Goal: Information Seeking & Learning: Learn about a topic

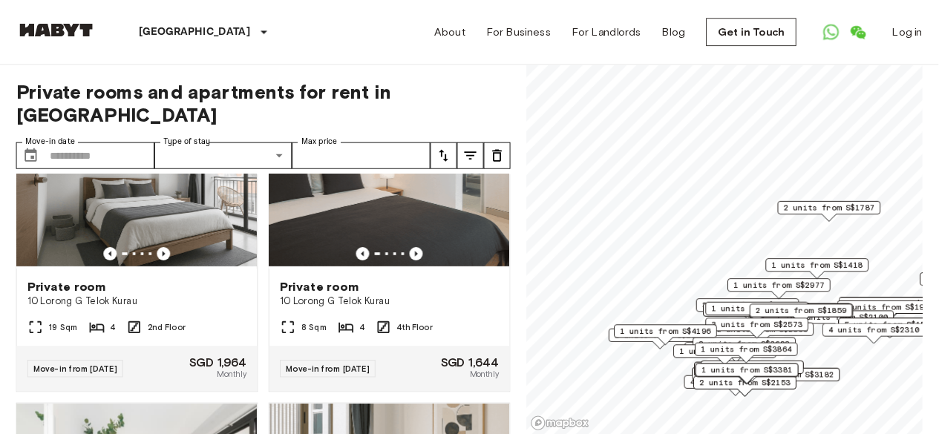
scroll to position [989, 0]
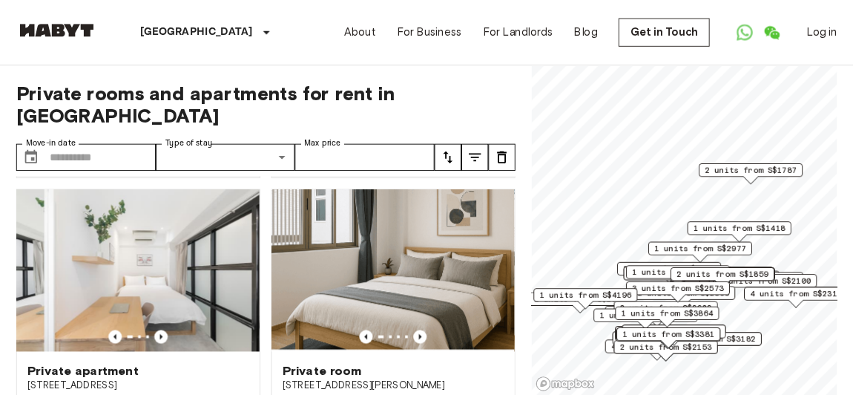
scroll to position [654, 0]
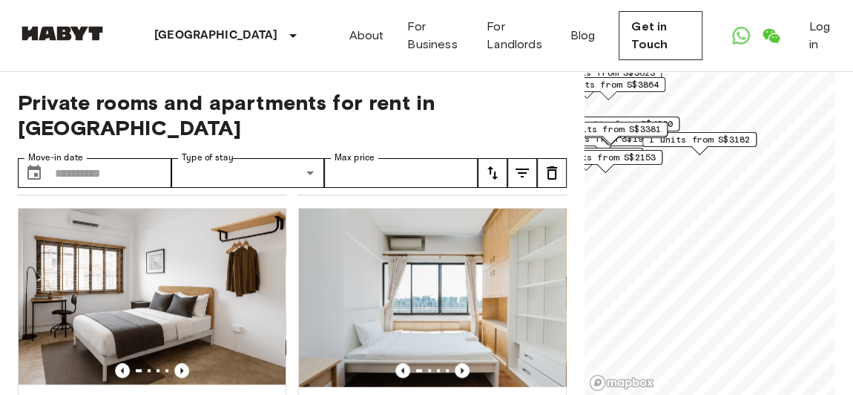
scroll to position [309, 0]
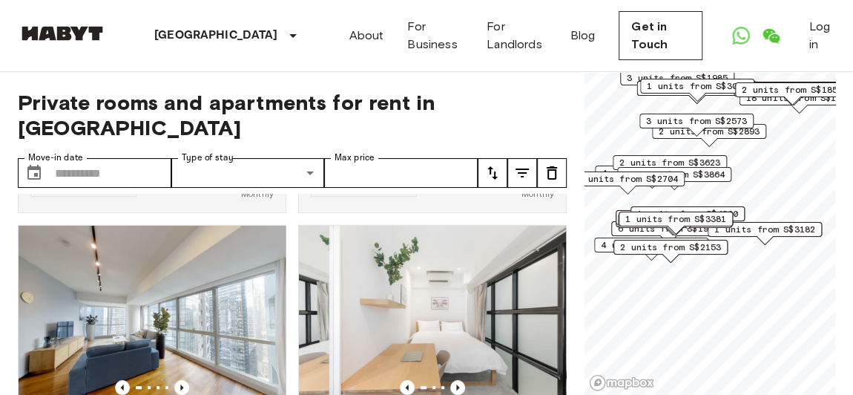
scroll to position [654, 0]
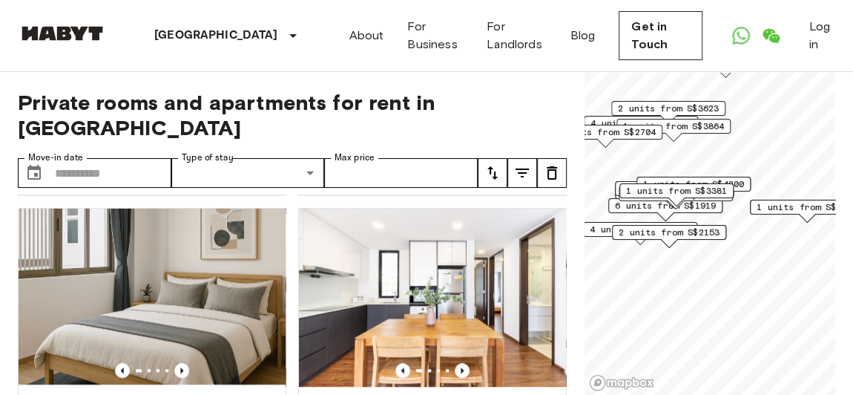
scroll to position [309, 0]
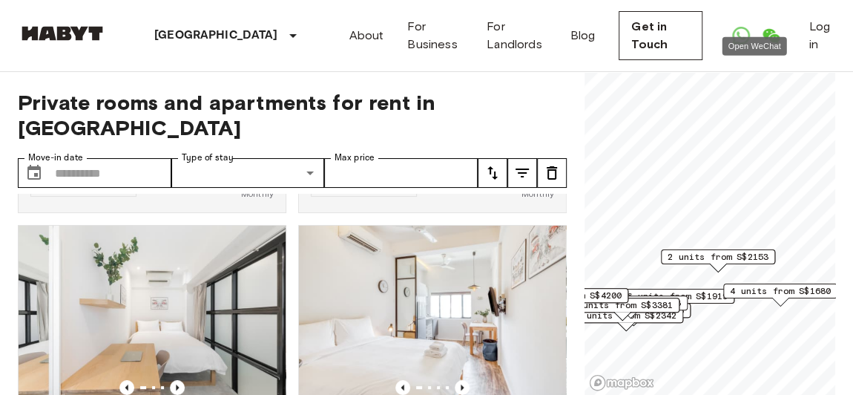
scroll to position [654, 0]
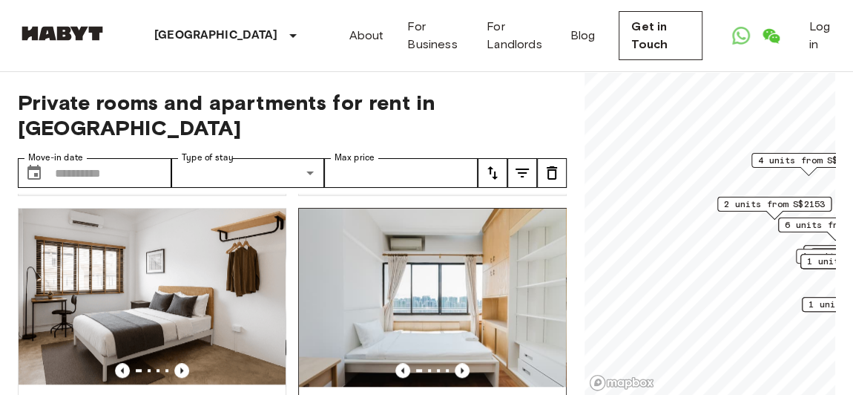
click at [540, 269] on div "Private rooms and apartments for rent in [GEOGRAPHIC_DATA] Move-in date ​ Move-…" at bounding box center [427, 234] width 818 height 324
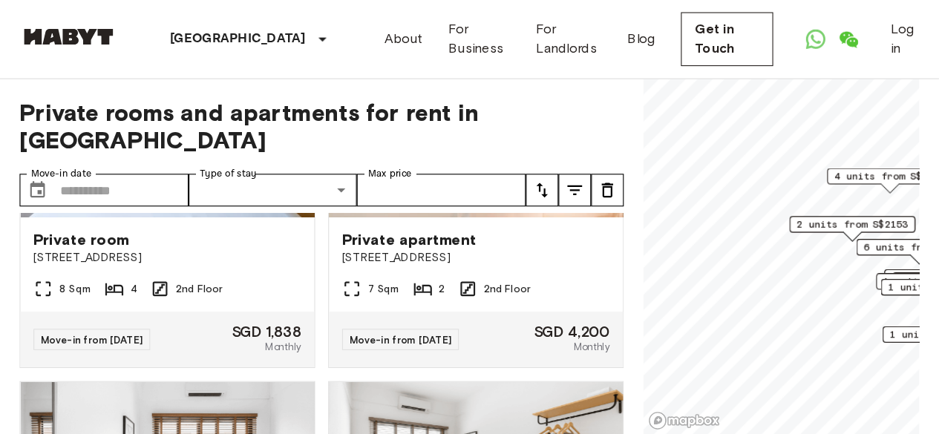
scroll to position [849, 0]
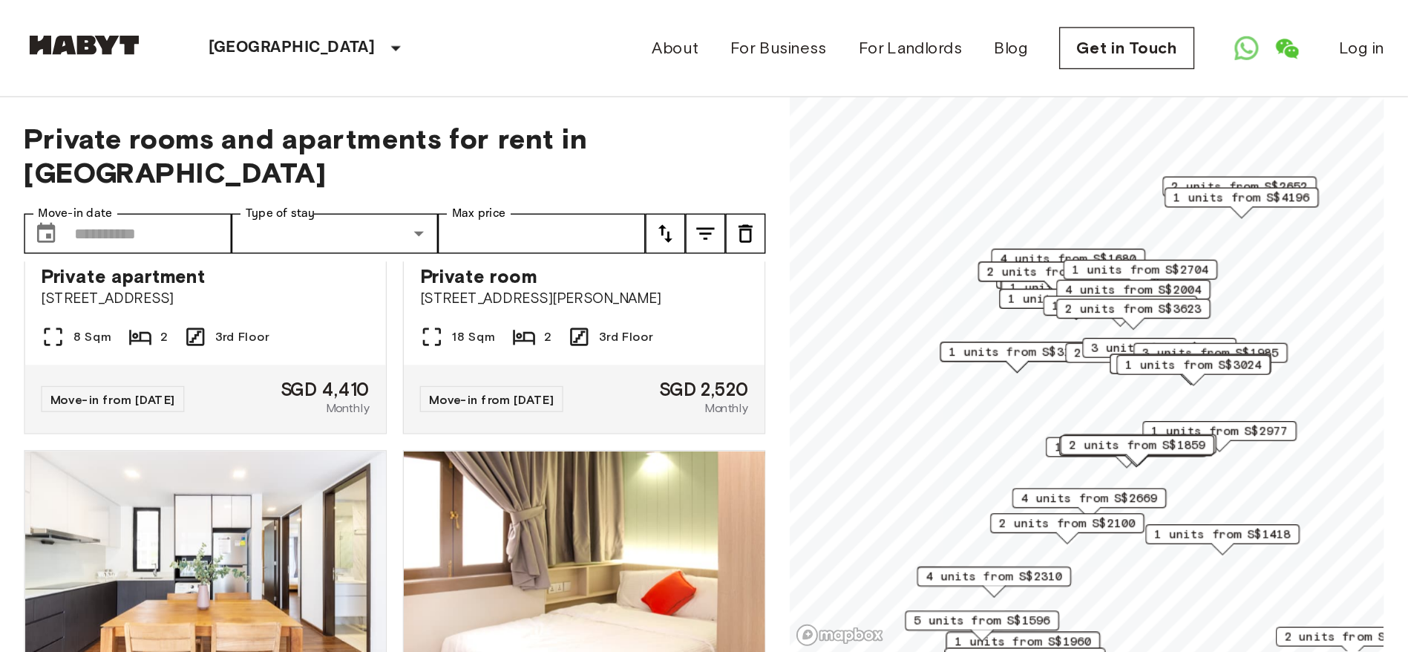
scroll to position [1184, 0]
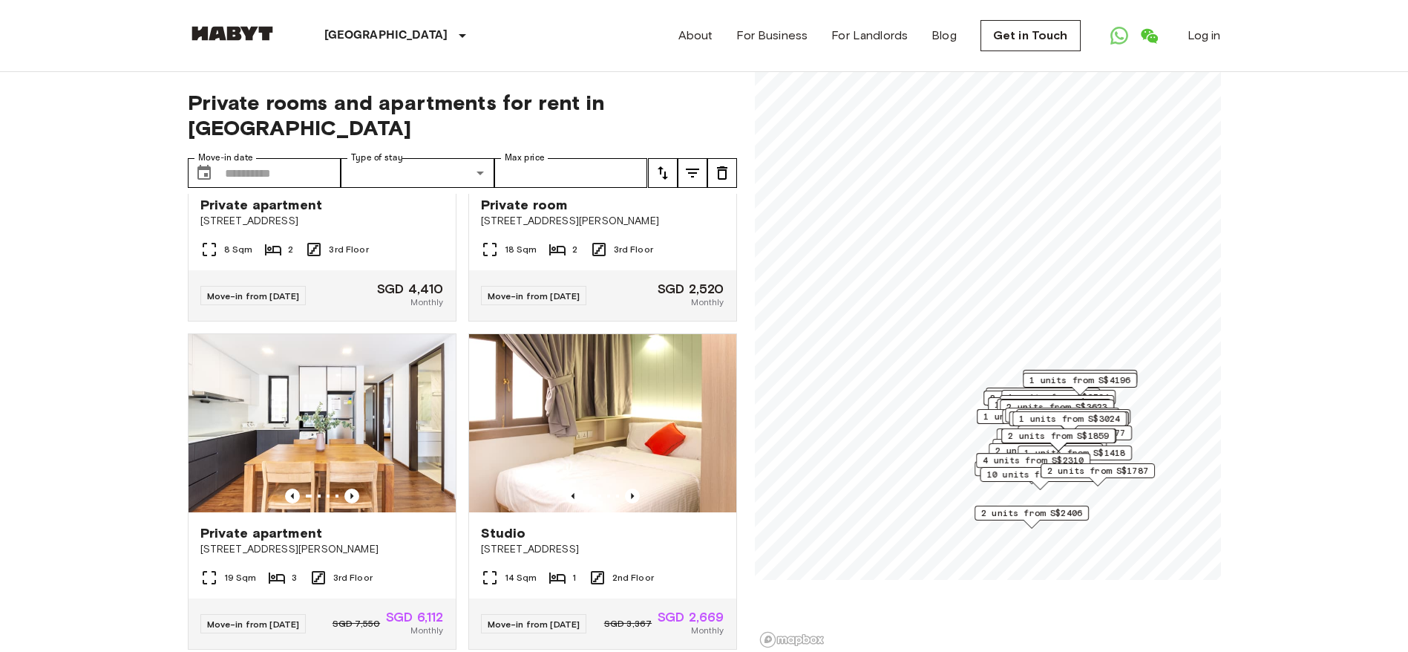
scroll to position [1184, 0]
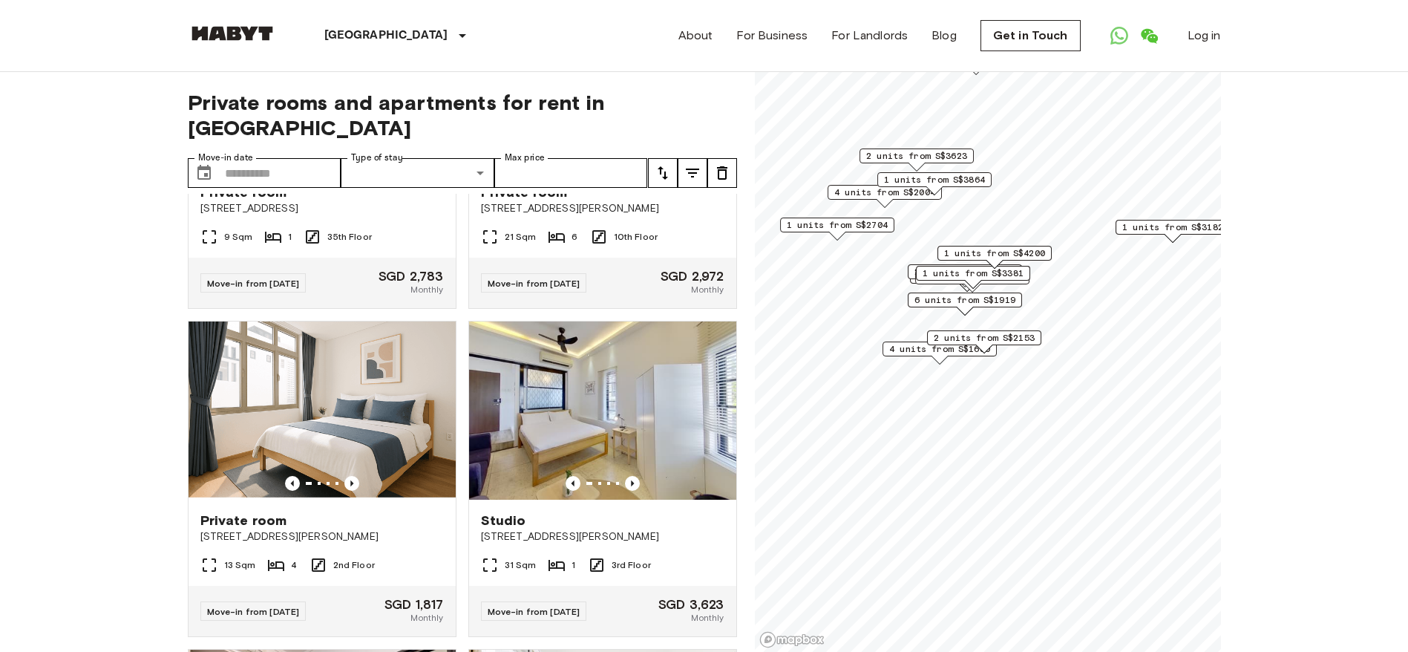
scroll to position [5872, 0]
